Goal: Register for event/course

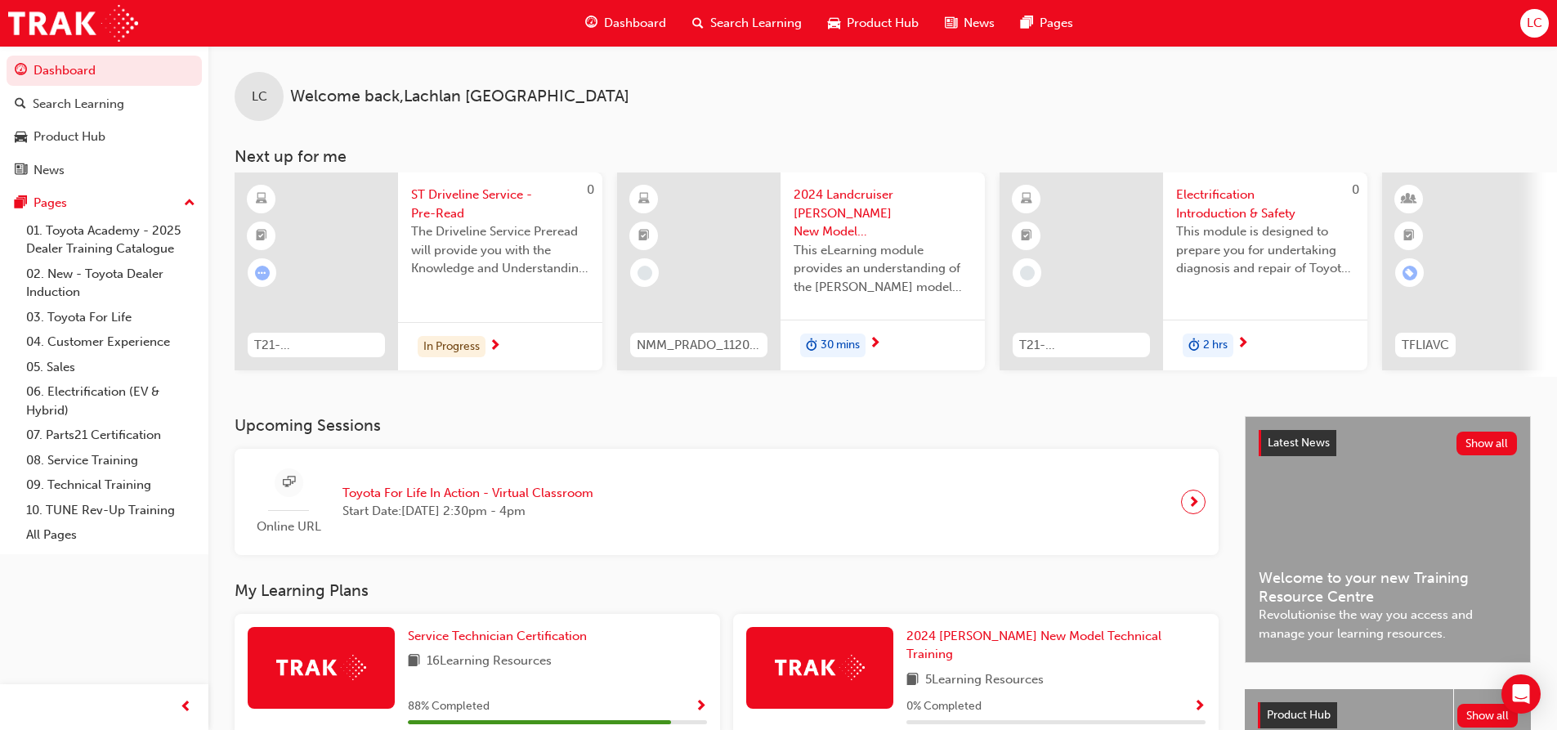
click at [526, 502] on span "Toyota For Life In Action - Virtual Classroom" at bounding box center [468, 493] width 251 height 19
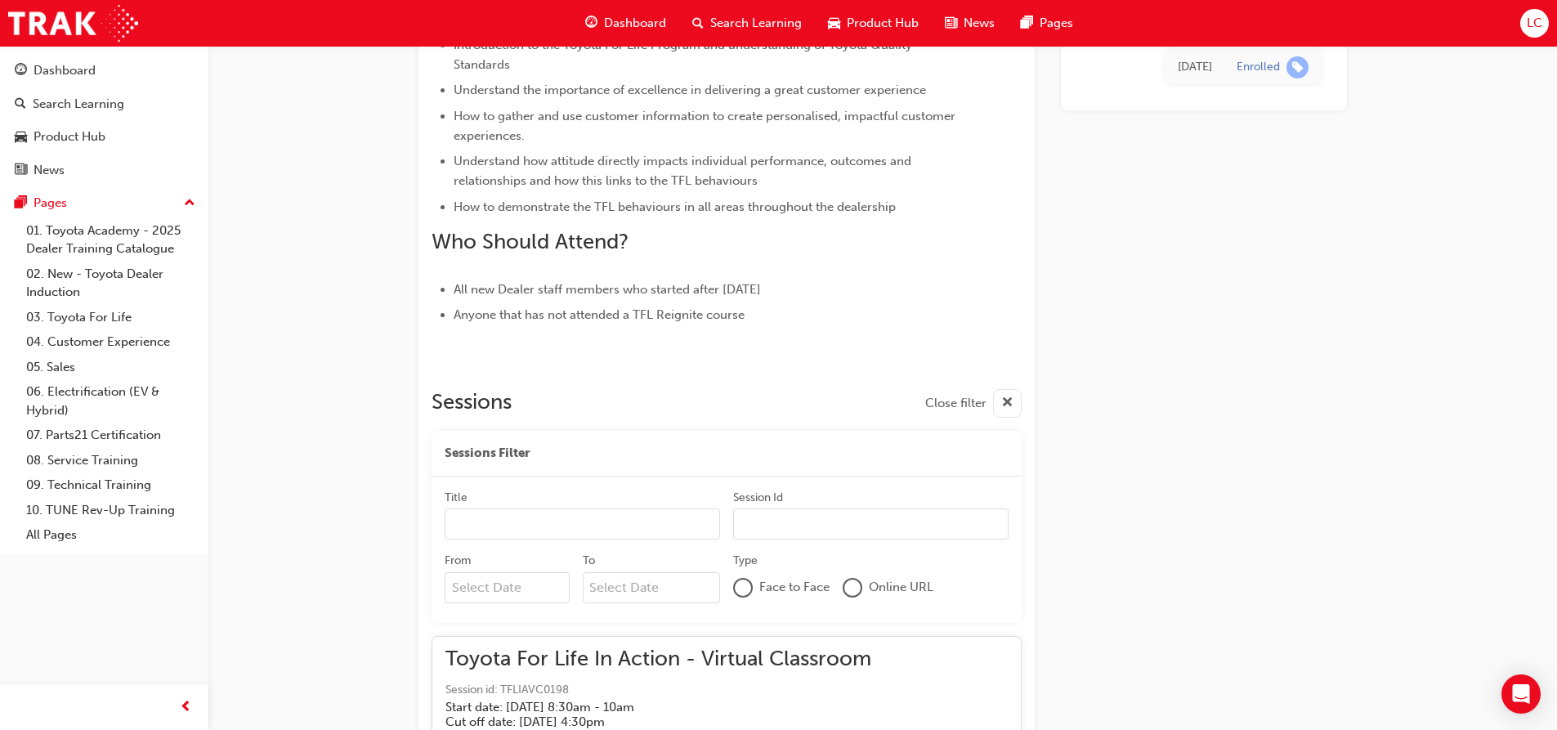
scroll to position [1807, 0]
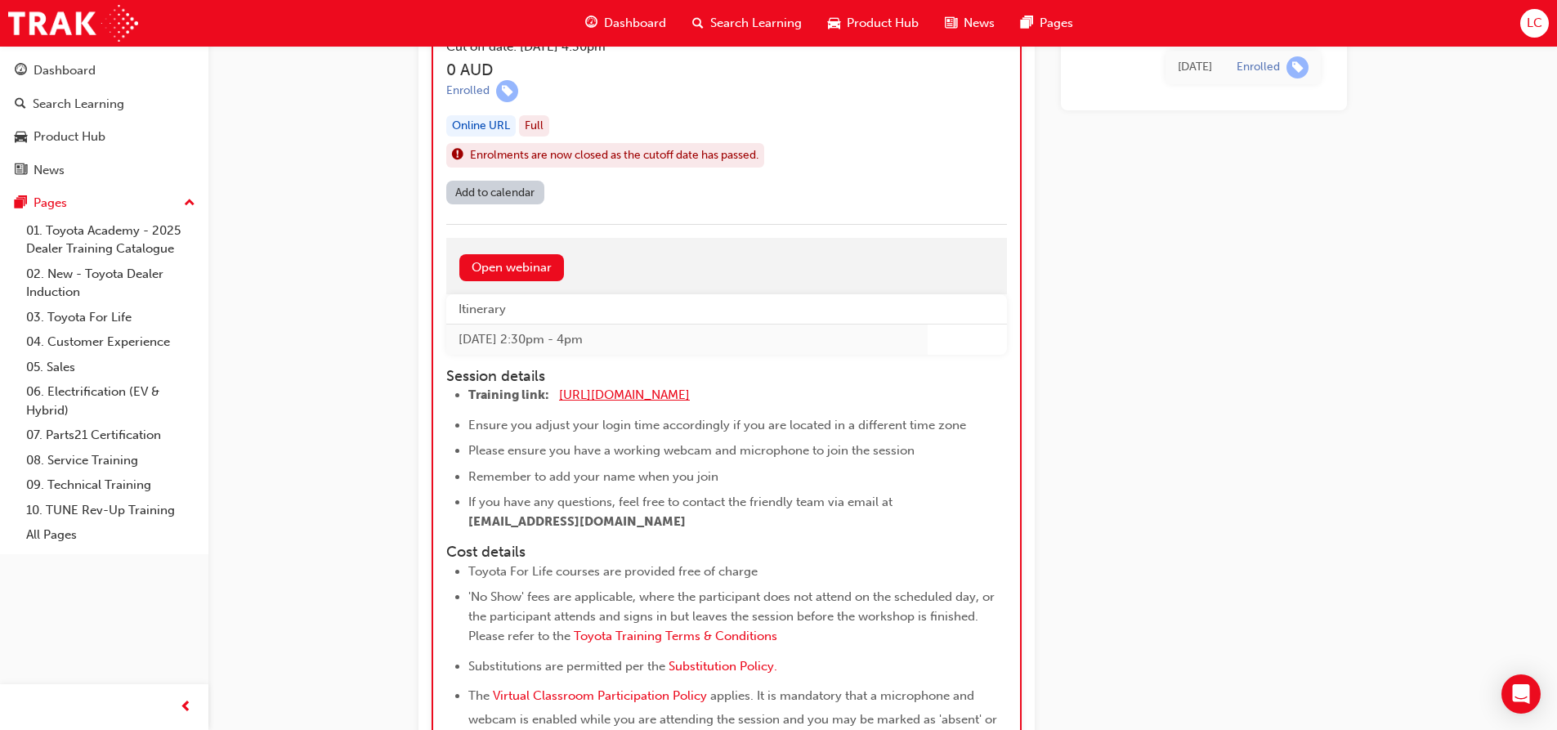
click at [605, 396] on span "[URL][DOMAIN_NAME]" at bounding box center [624, 394] width 131 height 15
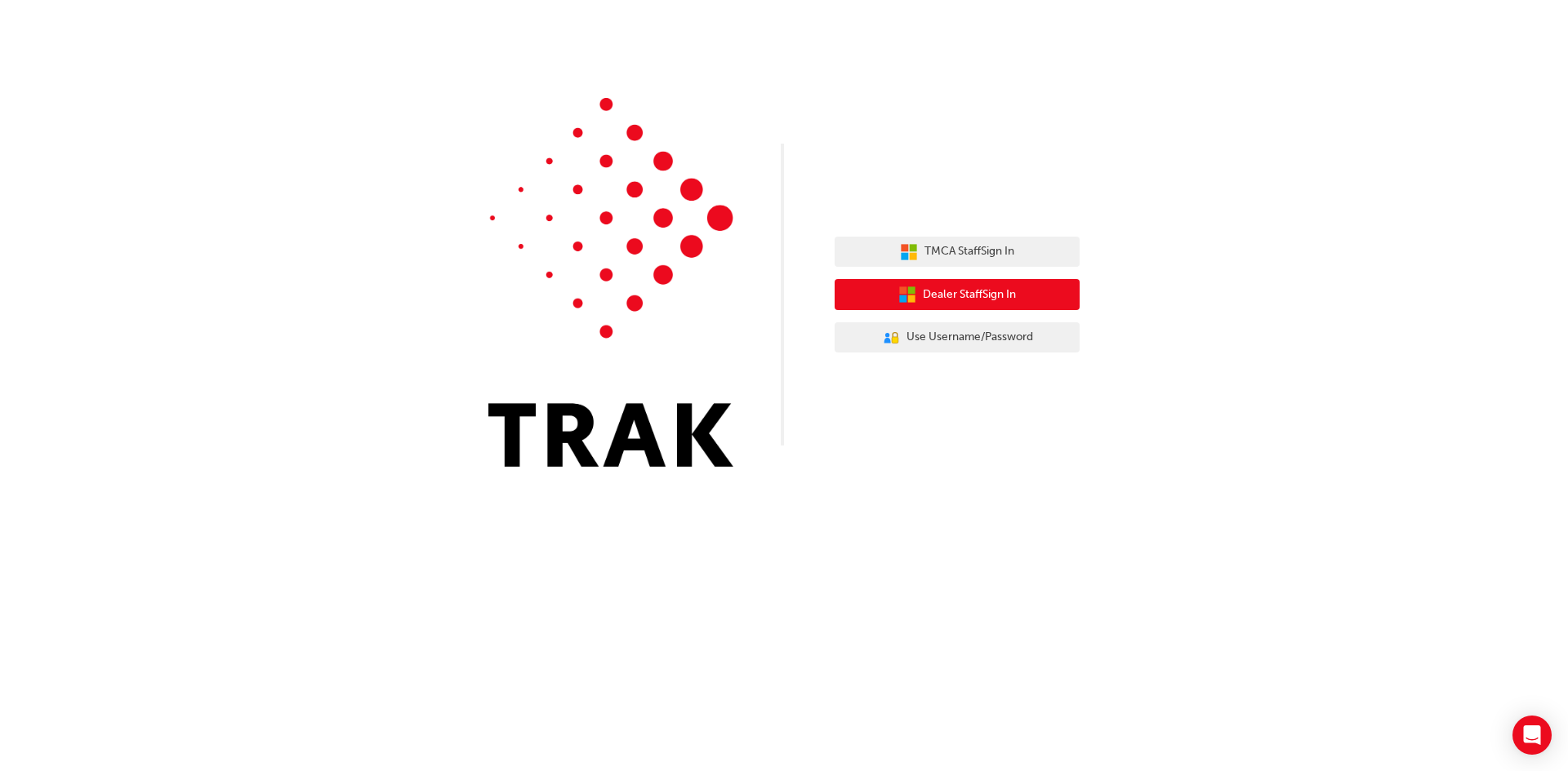
click at [929, 302] on span "Dealer Staff Sign In" at bounding box center [969, 295] width 93 height 19
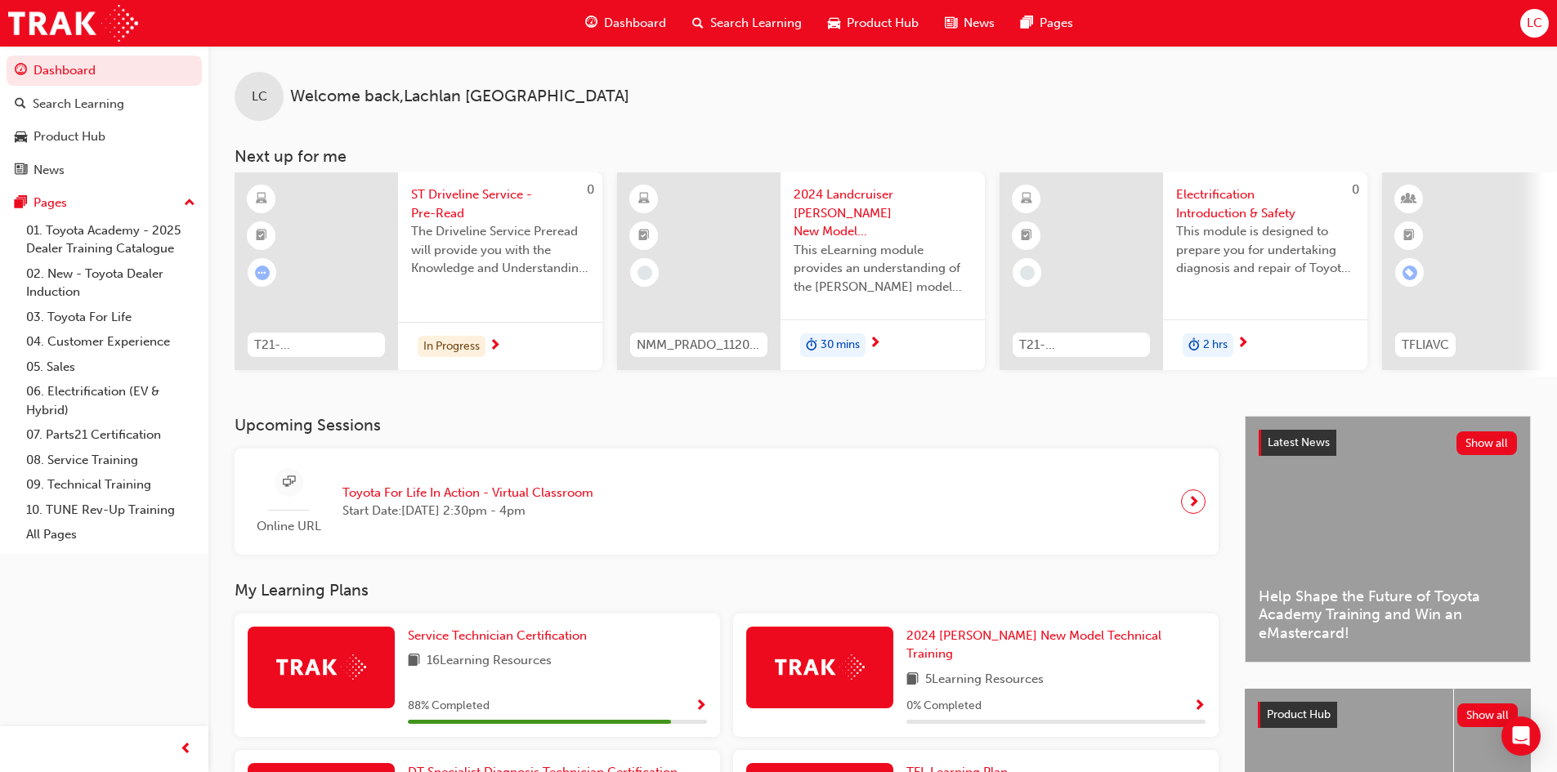
click at [529, 499] on span "Toyota For Life In Action - Virtual Classroom" at bounding box center [468, 493] width 251 height 19
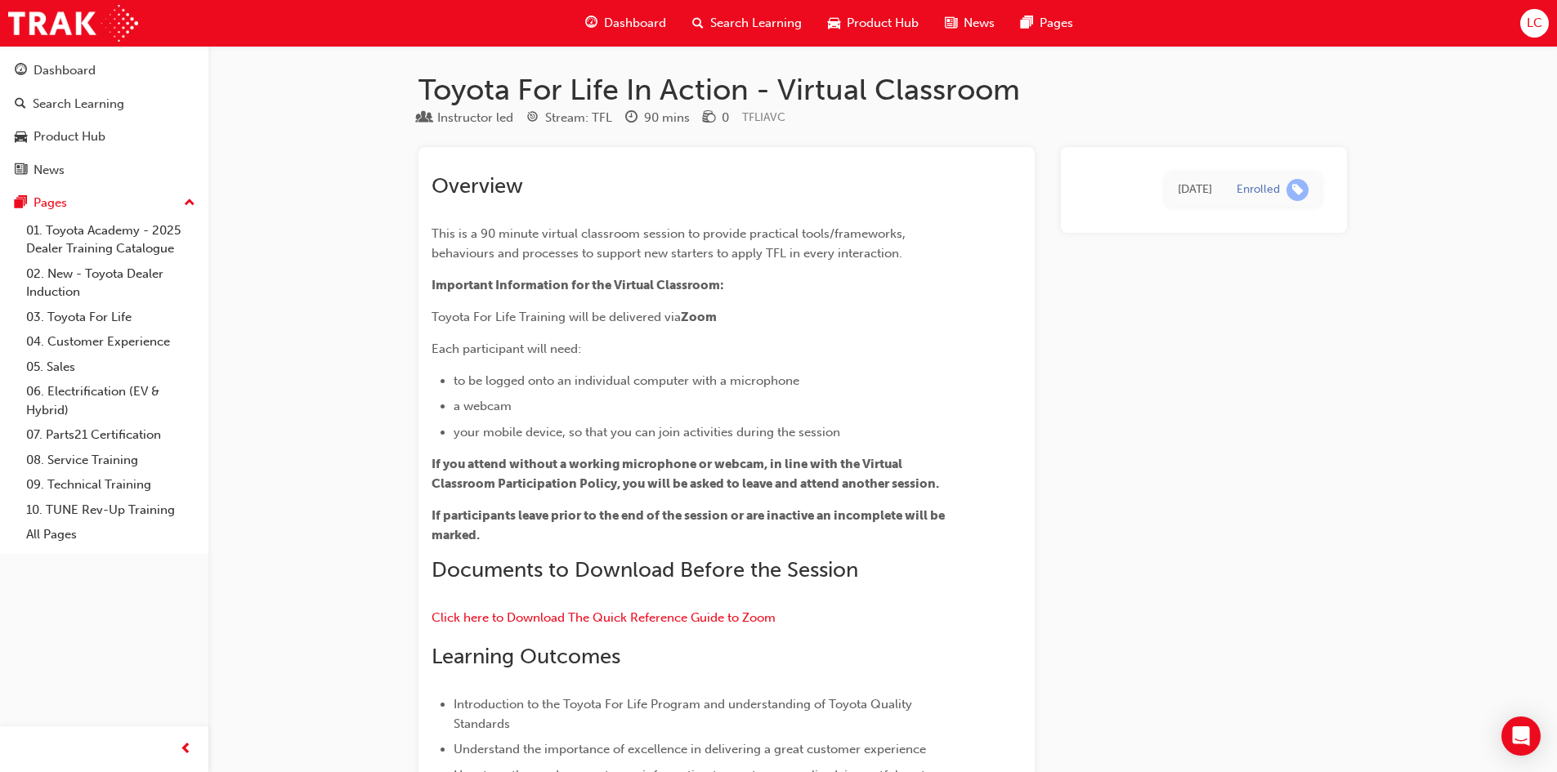
click at [1531, 33] on div "LC" at bounding box center [1534, 23] width 29 height 29
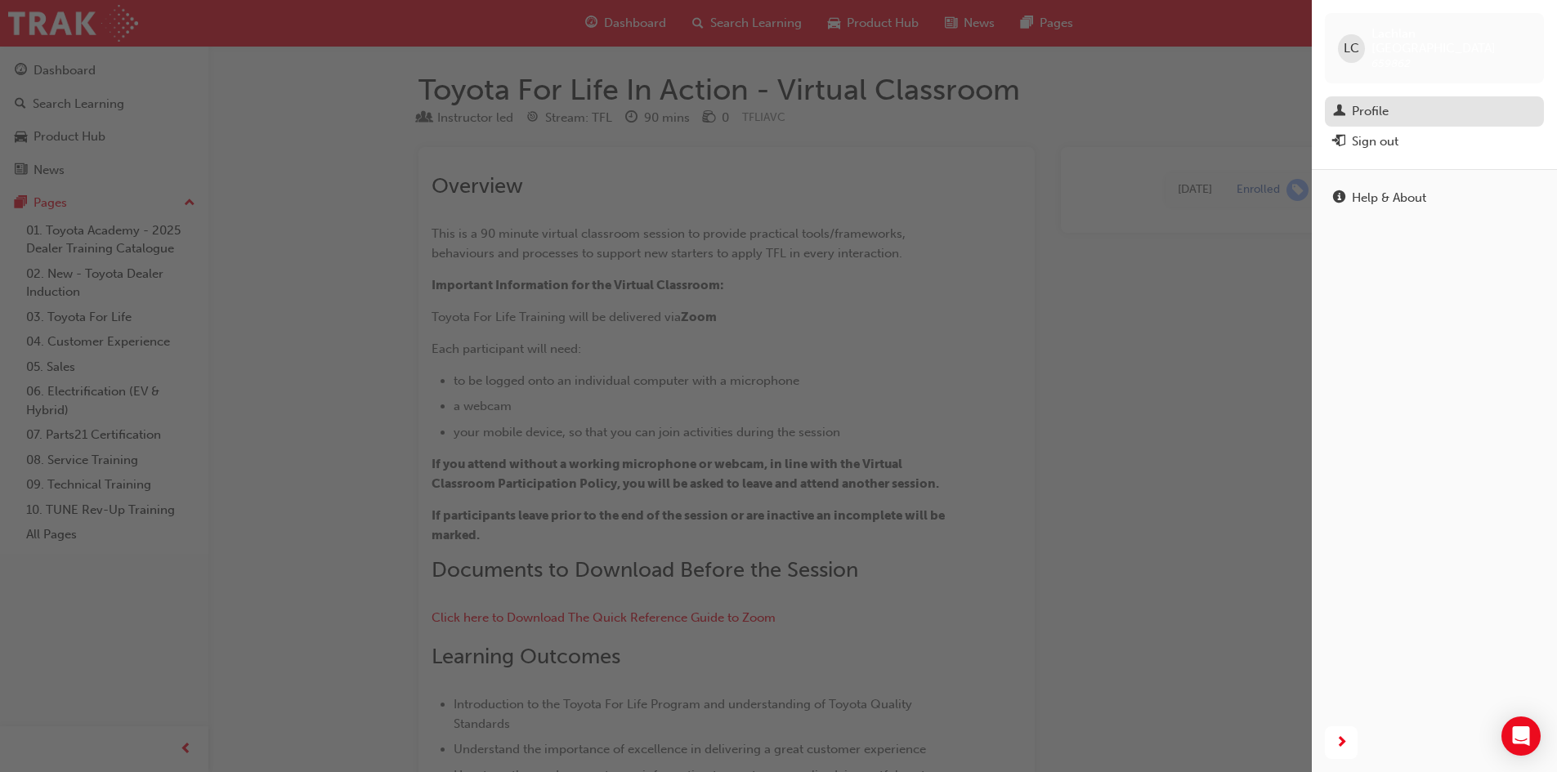
click at [1386, 102] on div "Profile" at bounding box center [1370, 111] width 37 height 19
